Goal: Task Accomplishment & Management: Use online tool/utility

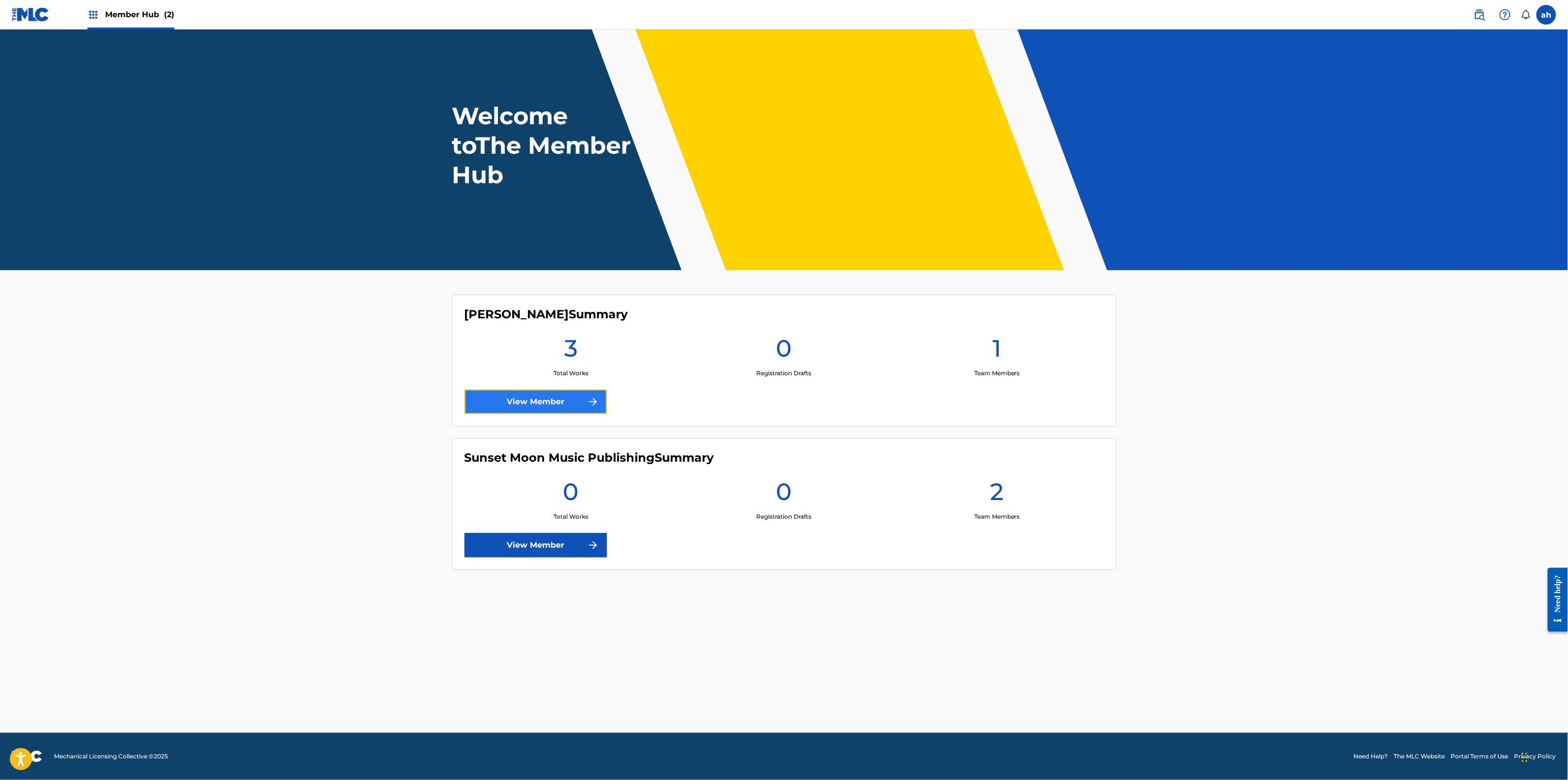
click at [529, 390] on link "View Member" at bounding box center [536, 402] width 142 height 24
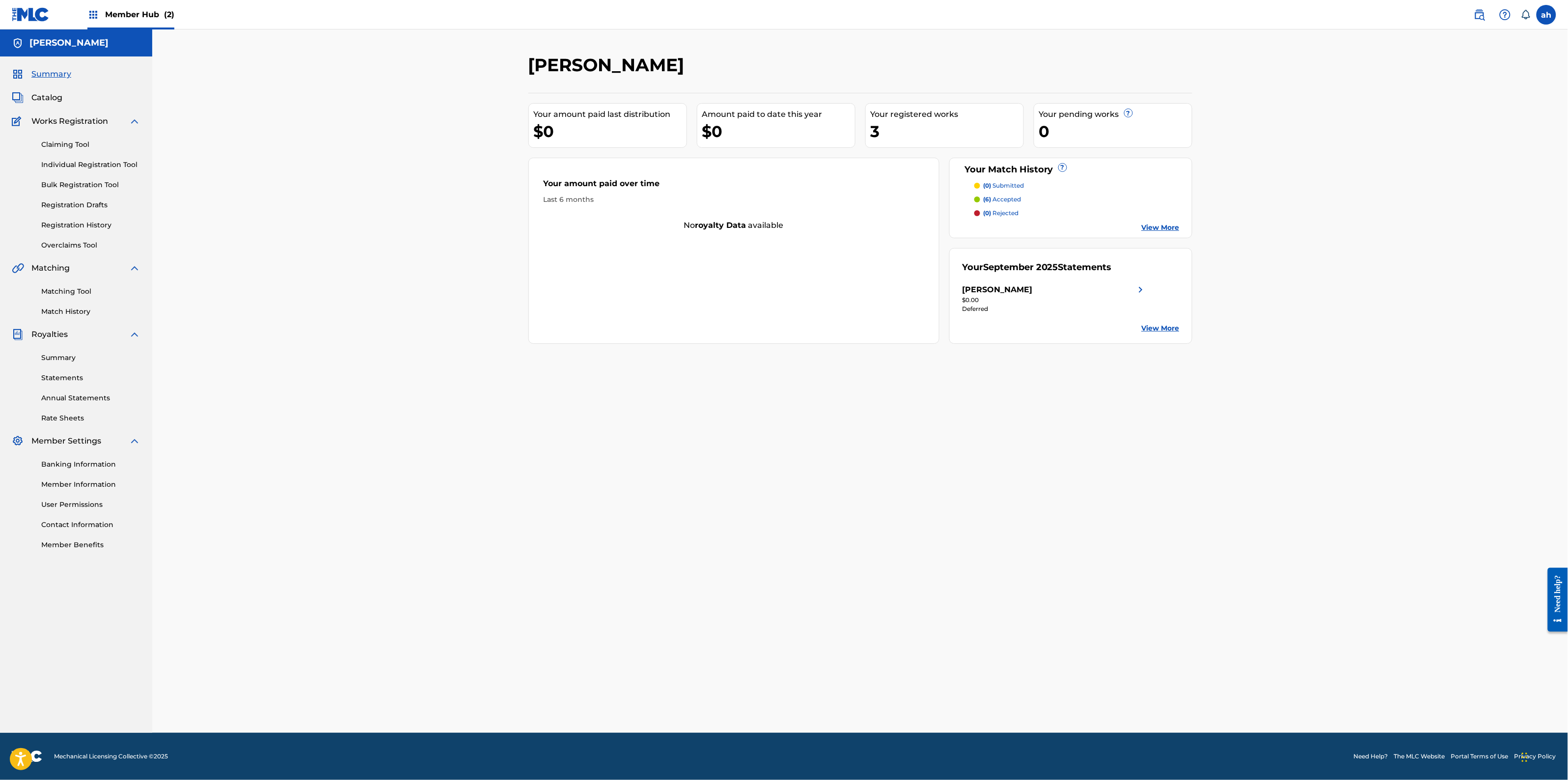
click at [91, 285] on div "Matching Tool Match History" at bounding box center [75, 295] width 128 height 43
click at [90, 287] on link "Matching Tool" at bounding box center [91, 291] width 99 height 10
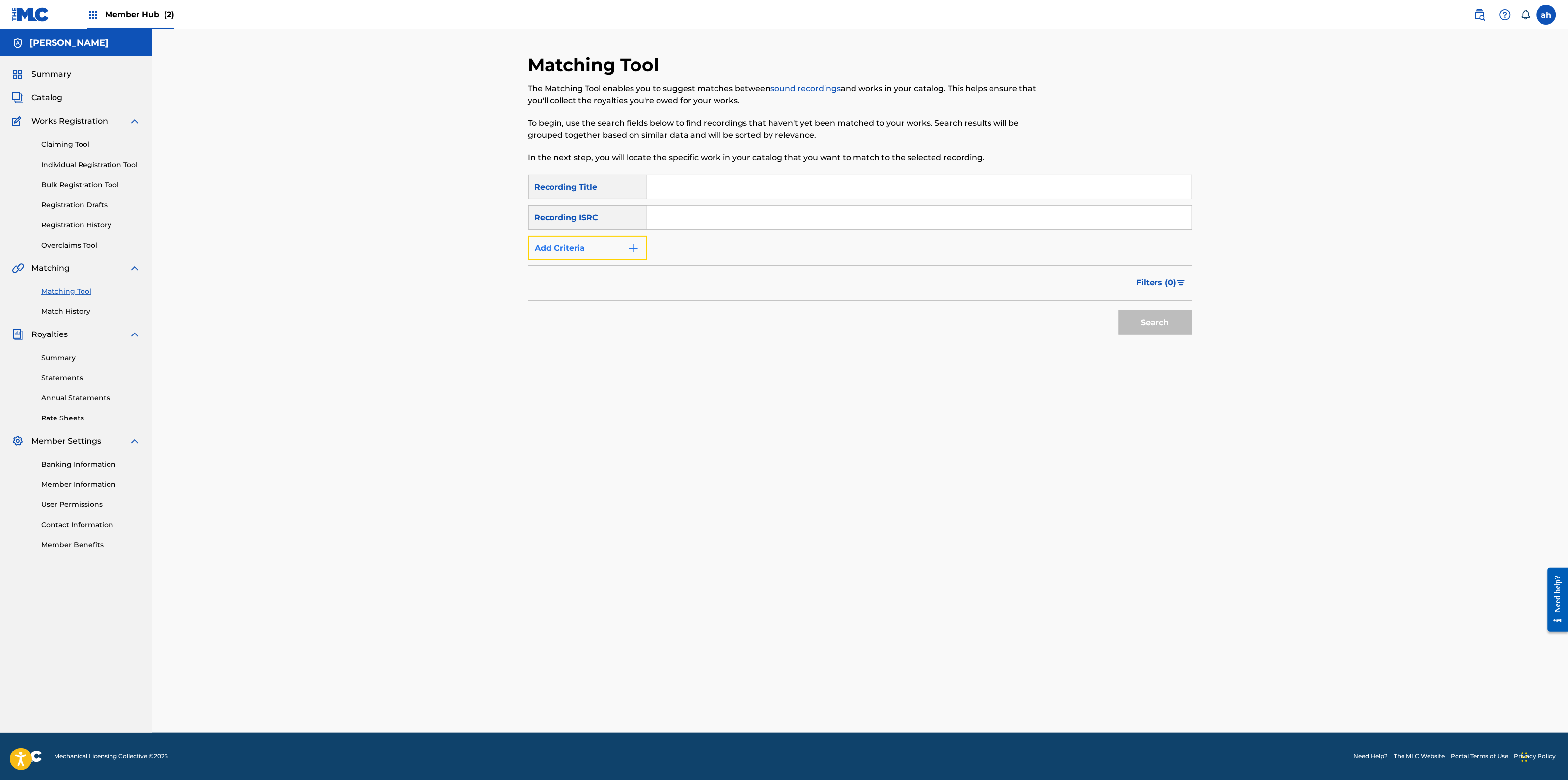
click at [590, 241] on button "Add Criteria" at bounding box center [587, 248] width 119 height 24
click at [678, 246] on input "Search Form" at bounding box center [910, 248] width 527 height 24
type input "[PERSON_NAME]"
click at [1119, 341] on button "Search" at bounding box center [1155, 353] width 74 height 24
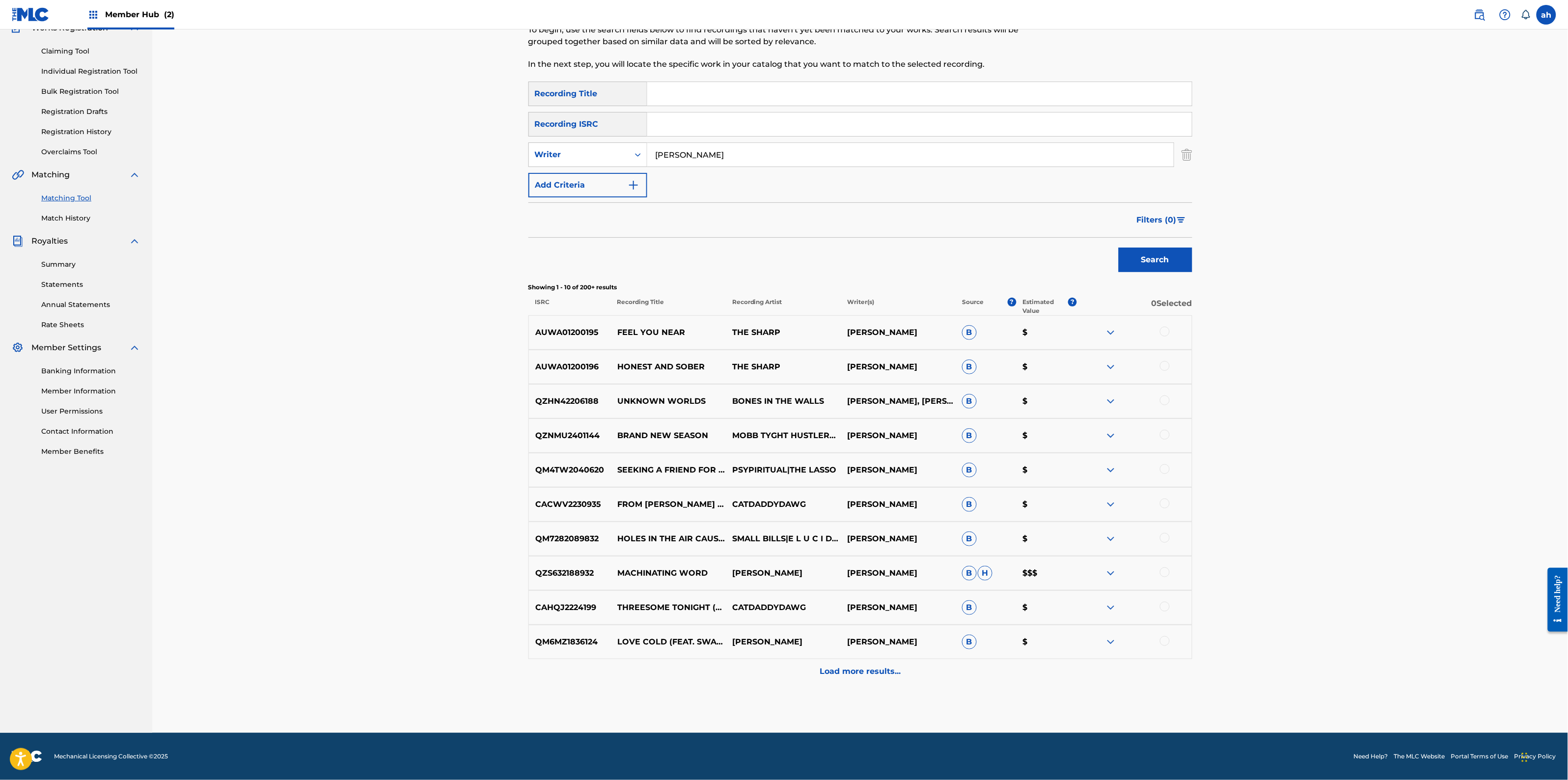
scroll to position [93, 0]
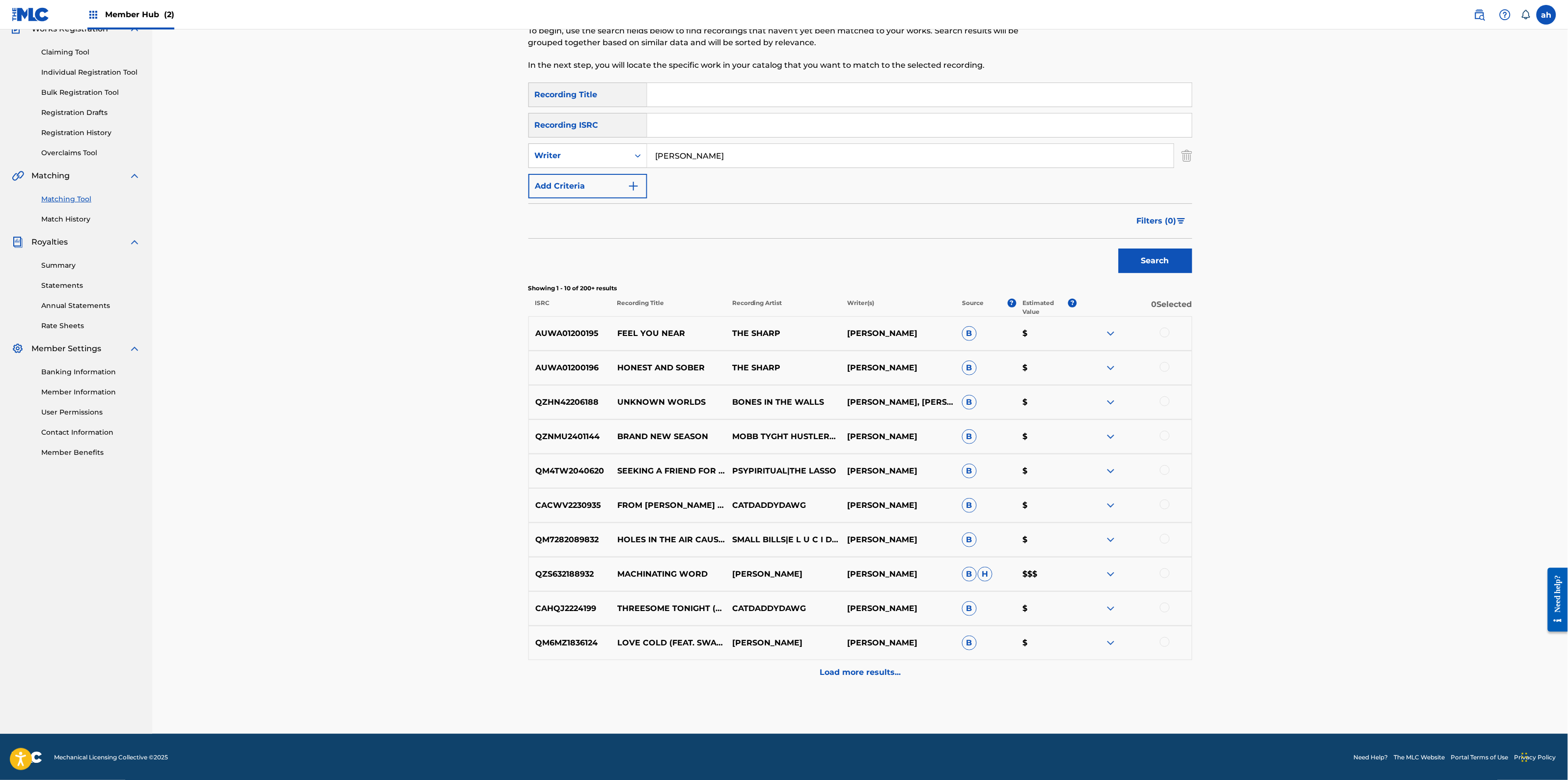
click at [758, 150] on input "[PERSON_NAME]" at bounding box center [910, 155] width 527 height 24
type input "spa music"
click at [1119, 248] on button "Search" at bounding box center [1155, 261] width 74 height 24
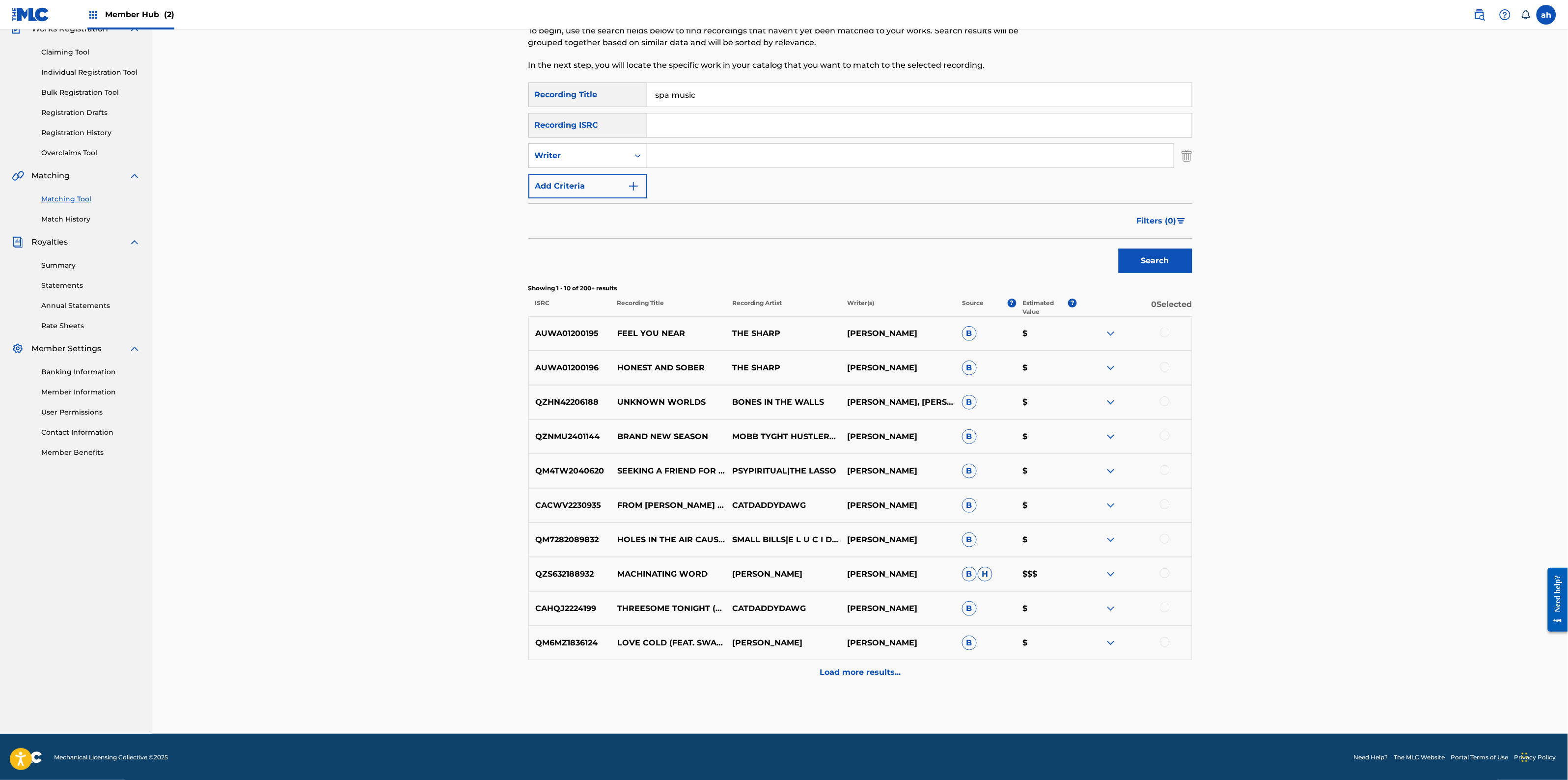
scroll to position [0, 0]
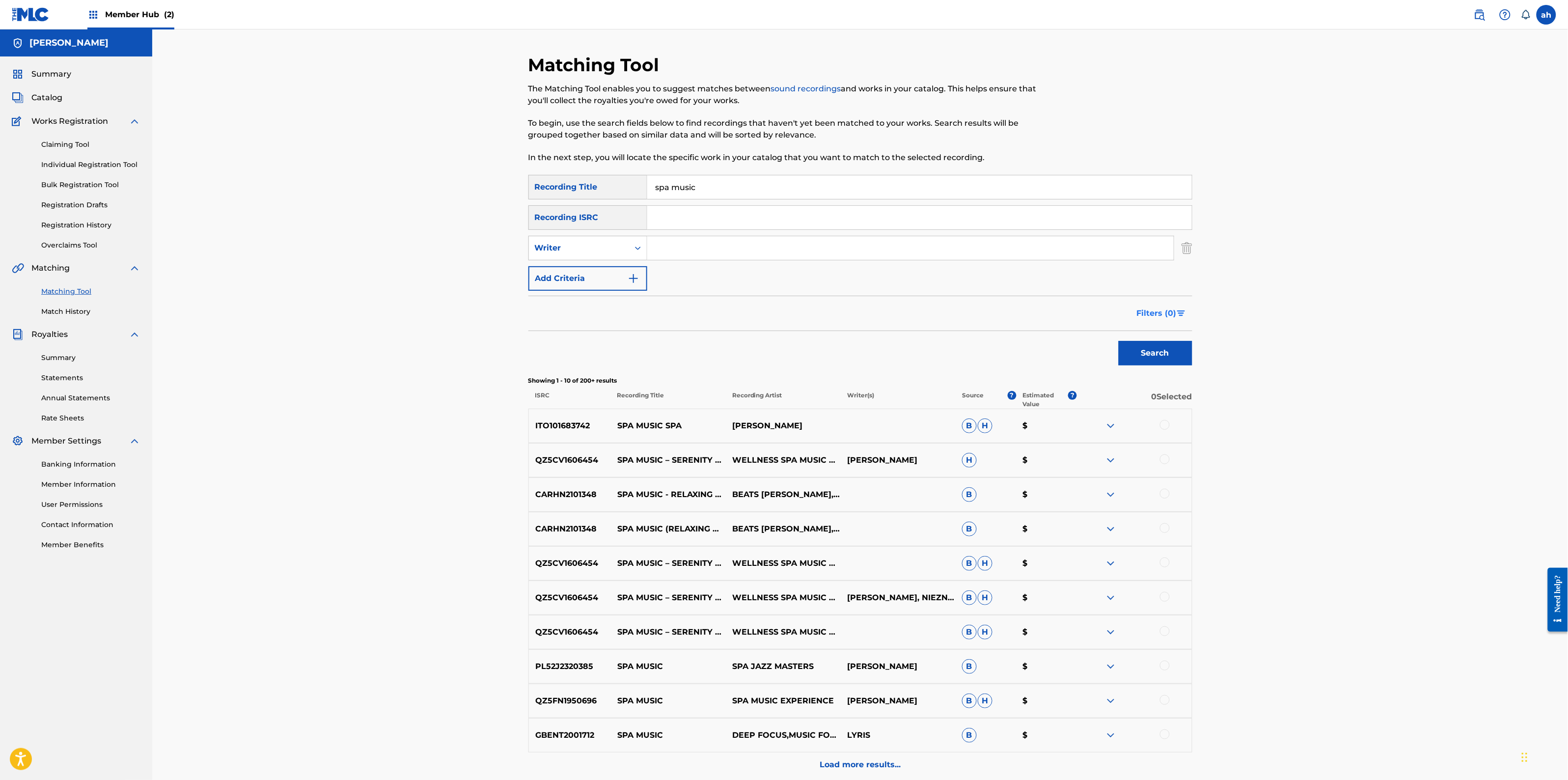
click at [1174, 315] on span "Filters ( 0 )" at bounding box center [1157, 313] width 40 height 12
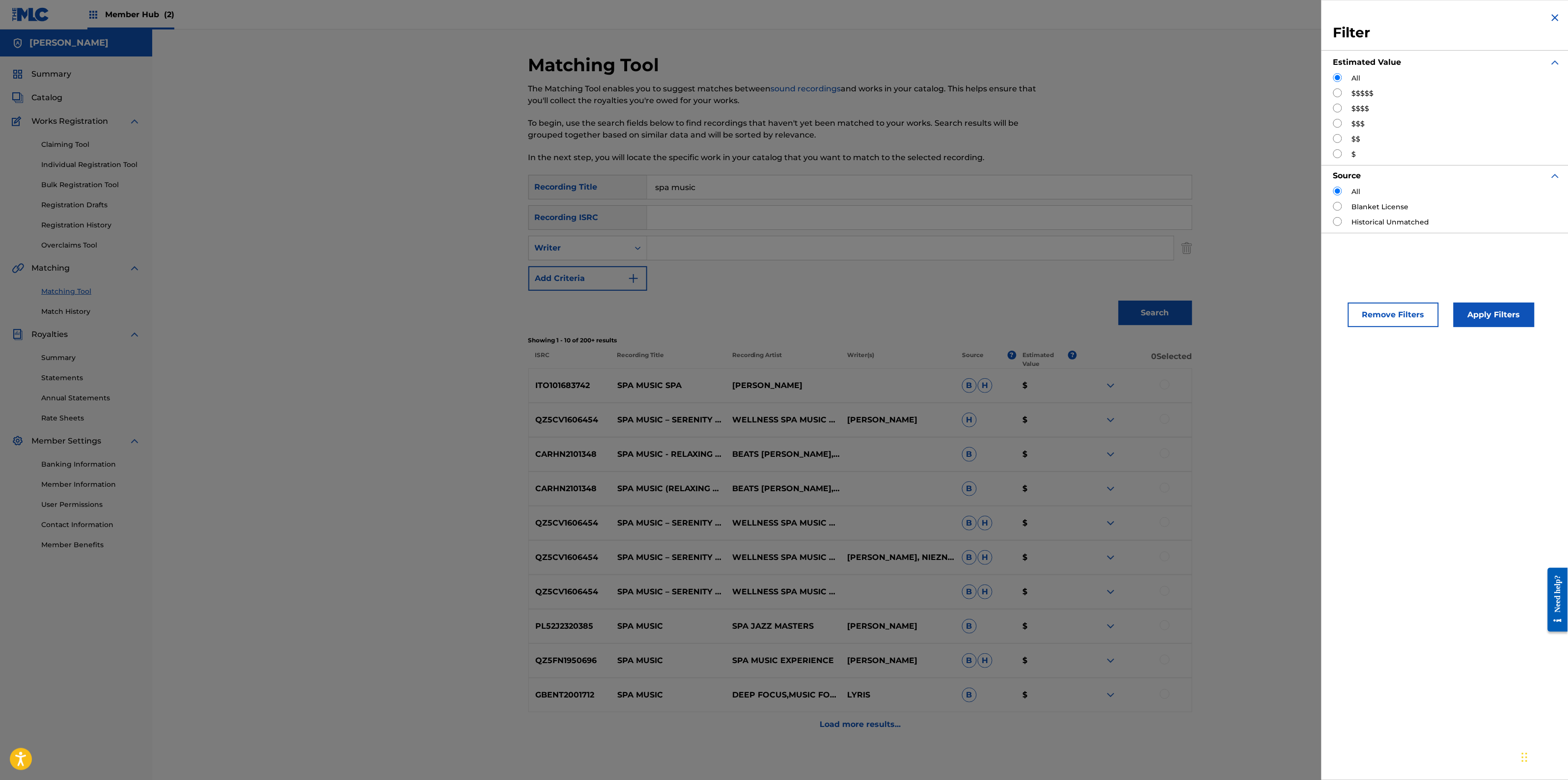
click at [1338, 93] on input "Search Form" at bounding box center [1337, 93] width 9 height 9
radio input "true"
click at [1485, 327] on button "Apply Filters" at bounding box center [1494, 315] width 81 height 24
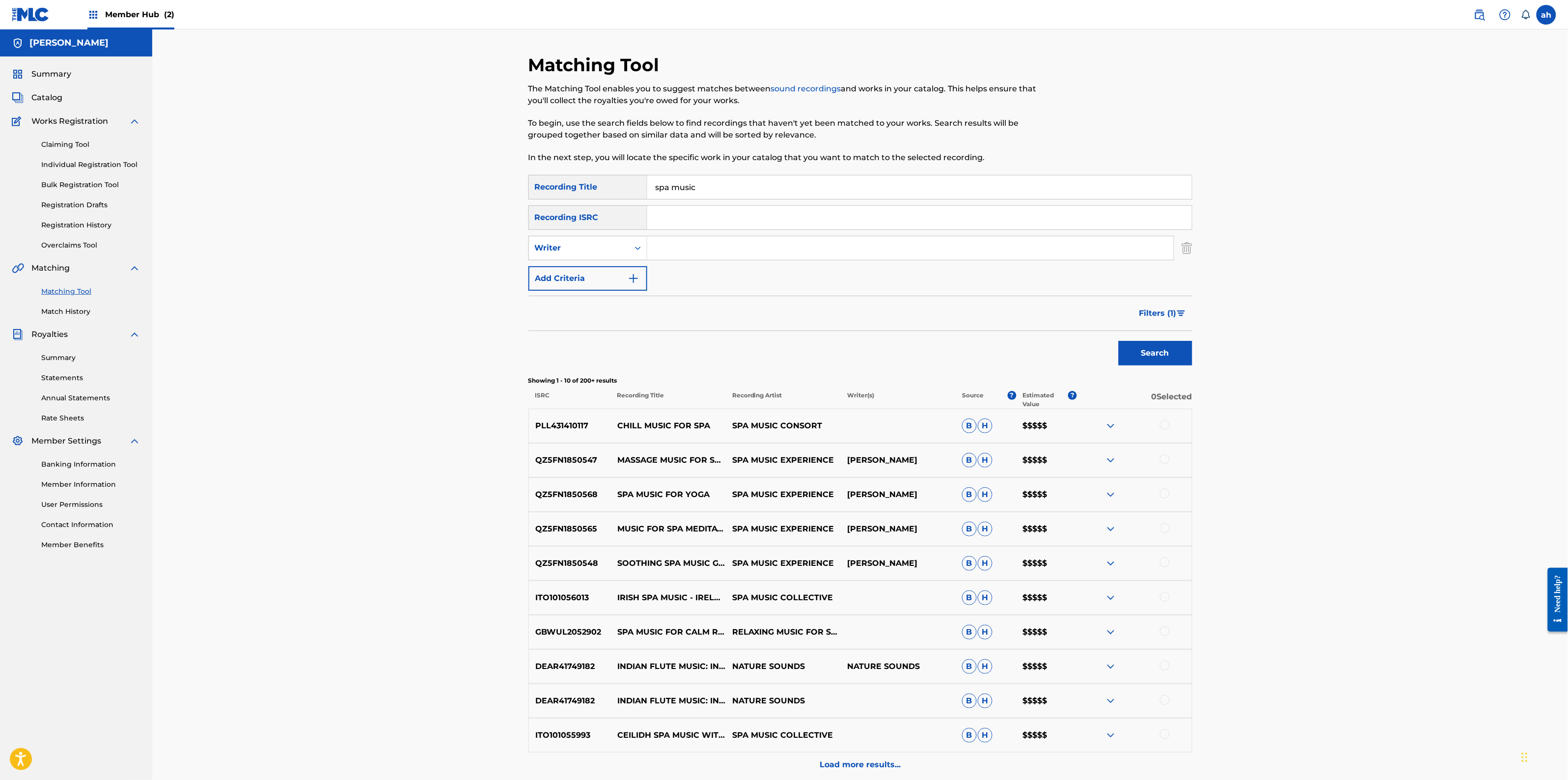
click at [867, 458] on p "[PERSON_NAME]" at bounding box center [898, 460] width 115 height 12
click at [867, 459] on p "[PERSON_NAME]" at bounding box center [898, 460] width 115 height 12
click at [941, 462] on p "[PERSON_NAME]" at bounding box center [898, 460] width 115 height 12
copy p "[PERSON_NAME]"
